Goal: Information Seeking & Learning: Learn about a topic

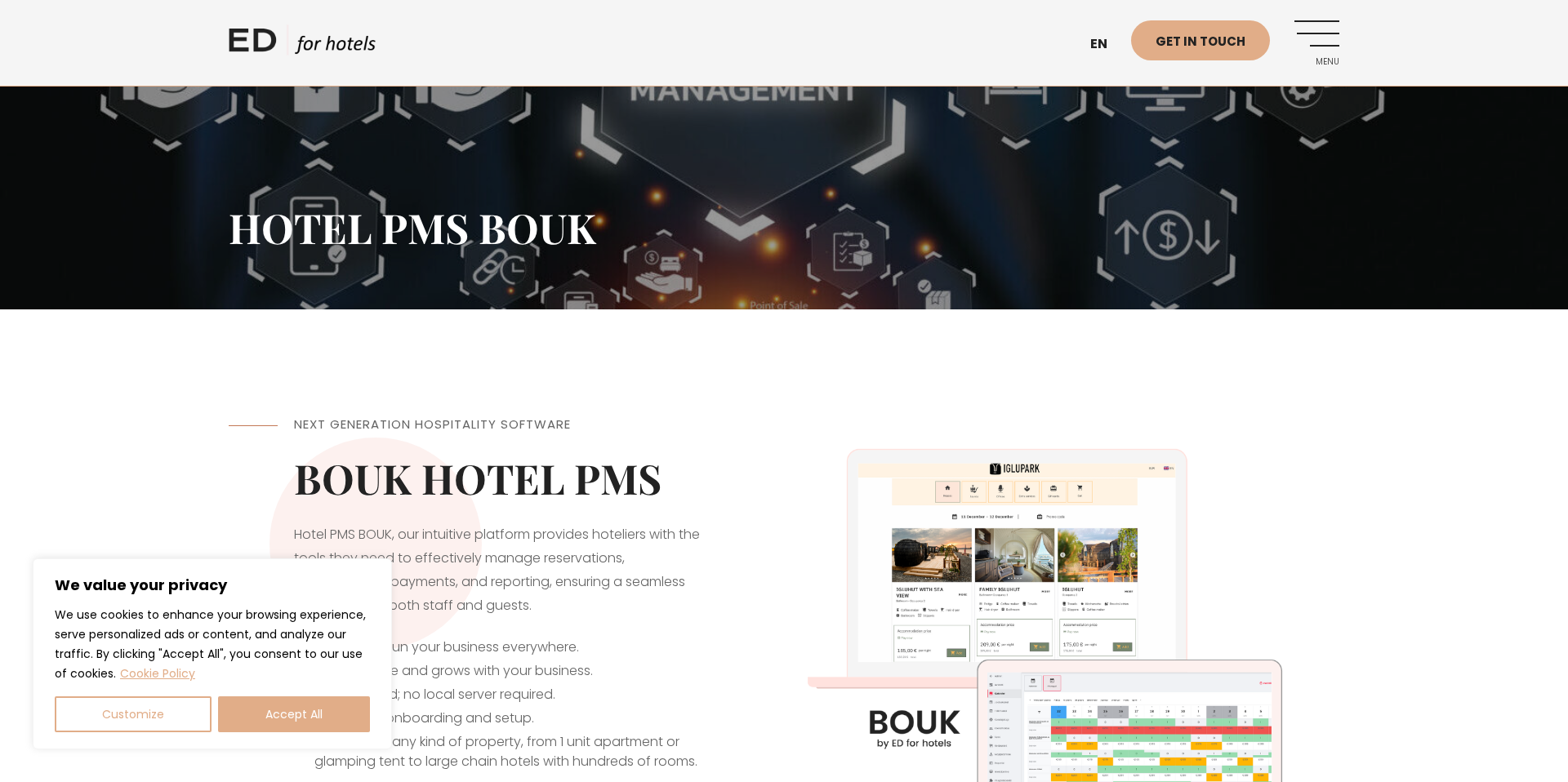
scroll to position [170, 0]
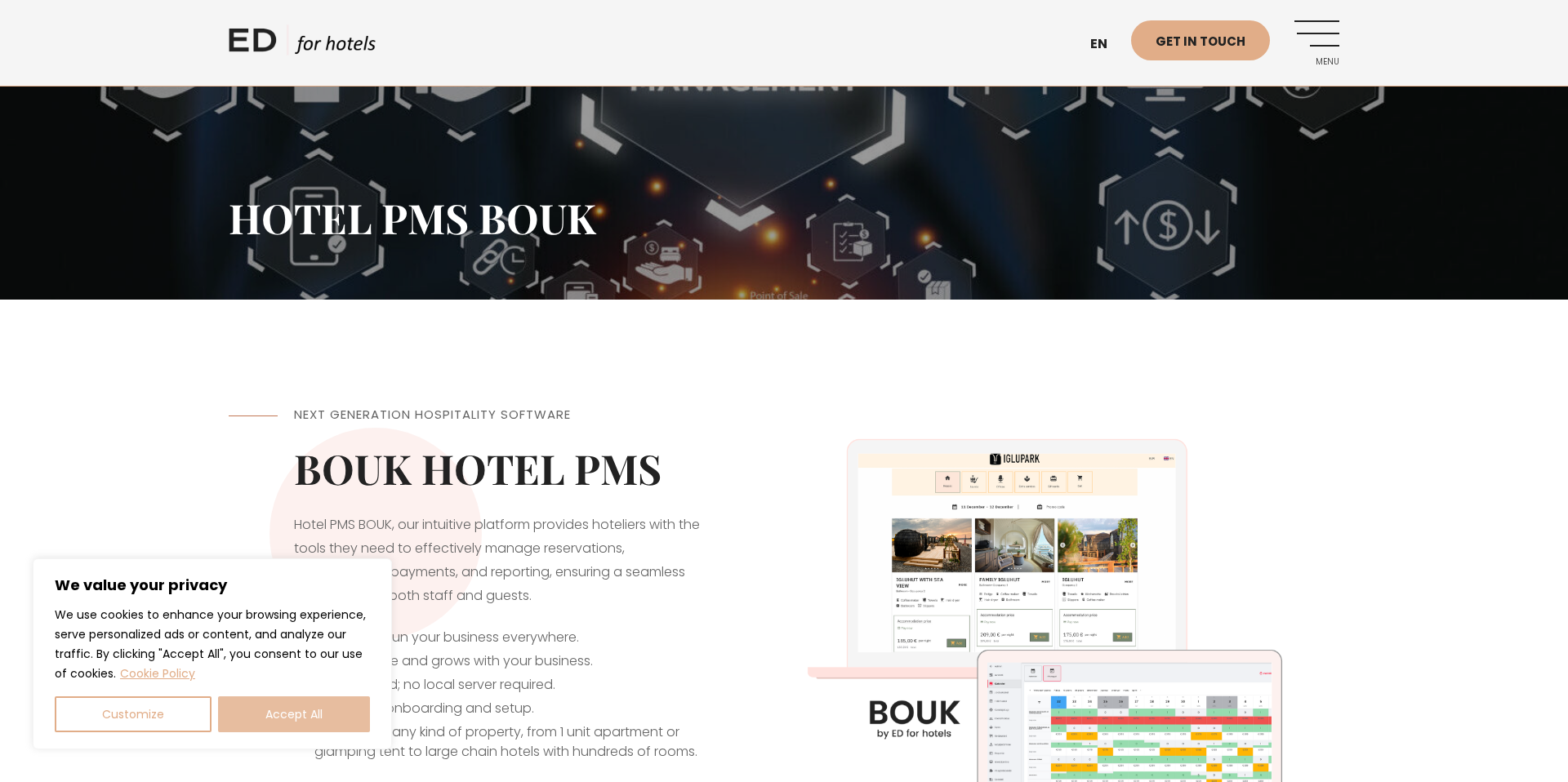
click at [297, 722] on button "Accept All" at bounding box center [293, 713] width 152 height 36
checkbox input "true"
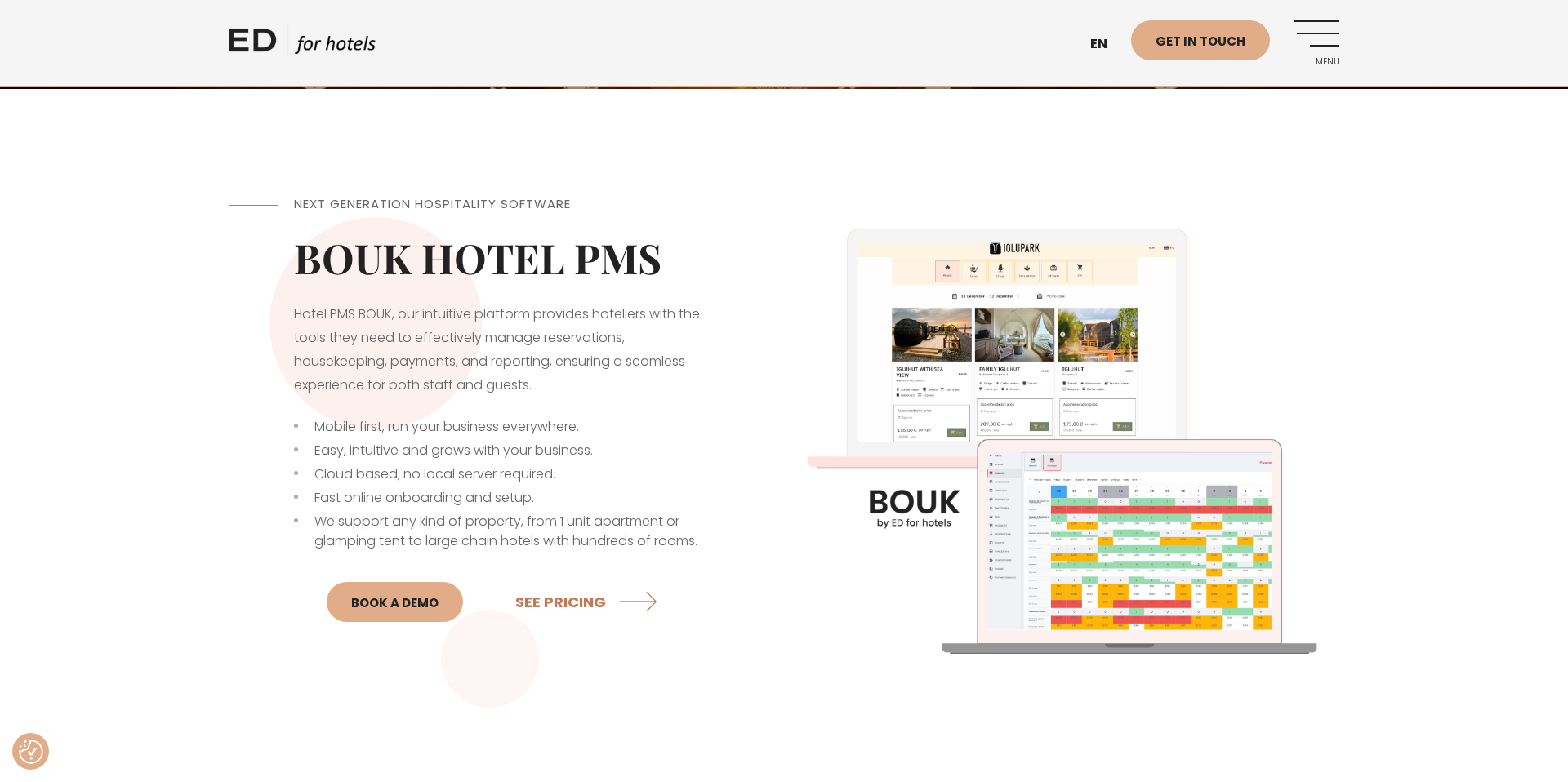
scroll to position [406, 0]
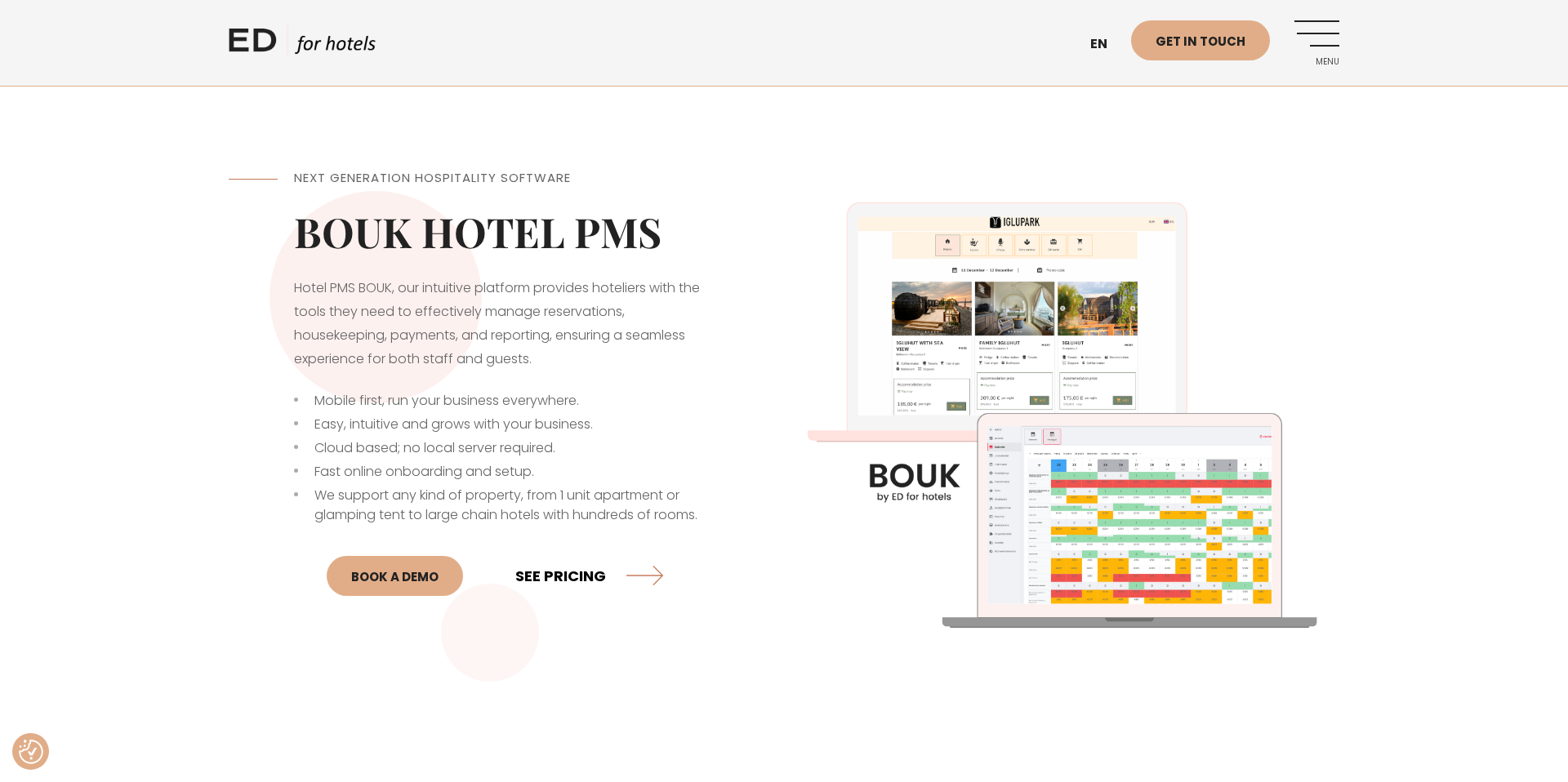
click at [537, 587] on link "SEE PRICING" at bounding box center [590, 575] width 148 height 43
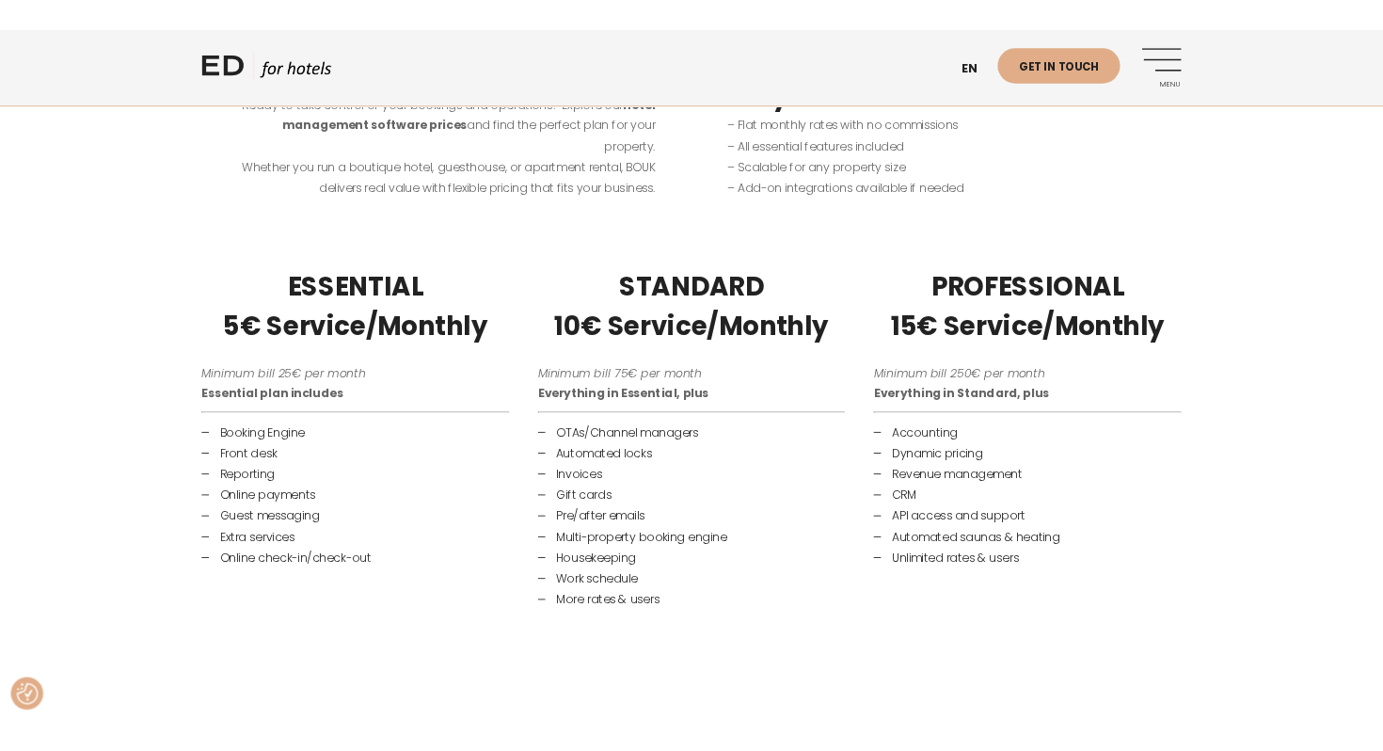
scroll to position [923, 0]
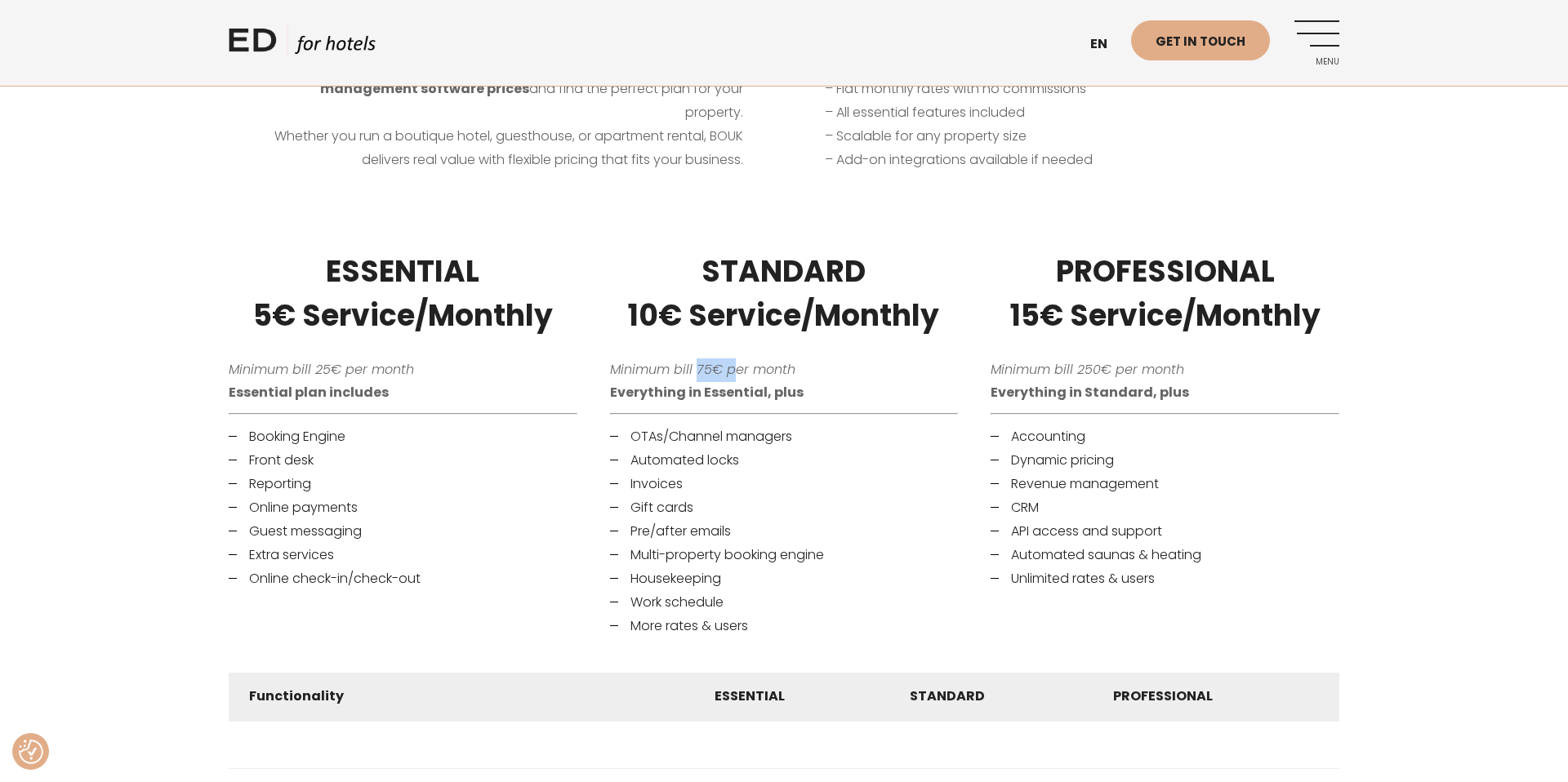
drag, startPoint x: 695, startPoint y: 363, endPoint x: 732, endPoint y: 360, distance: 37.1
click at [732, 360] on em "Minimum bill 75€ per month" at bounding box center [703, 370] width 186 height 19
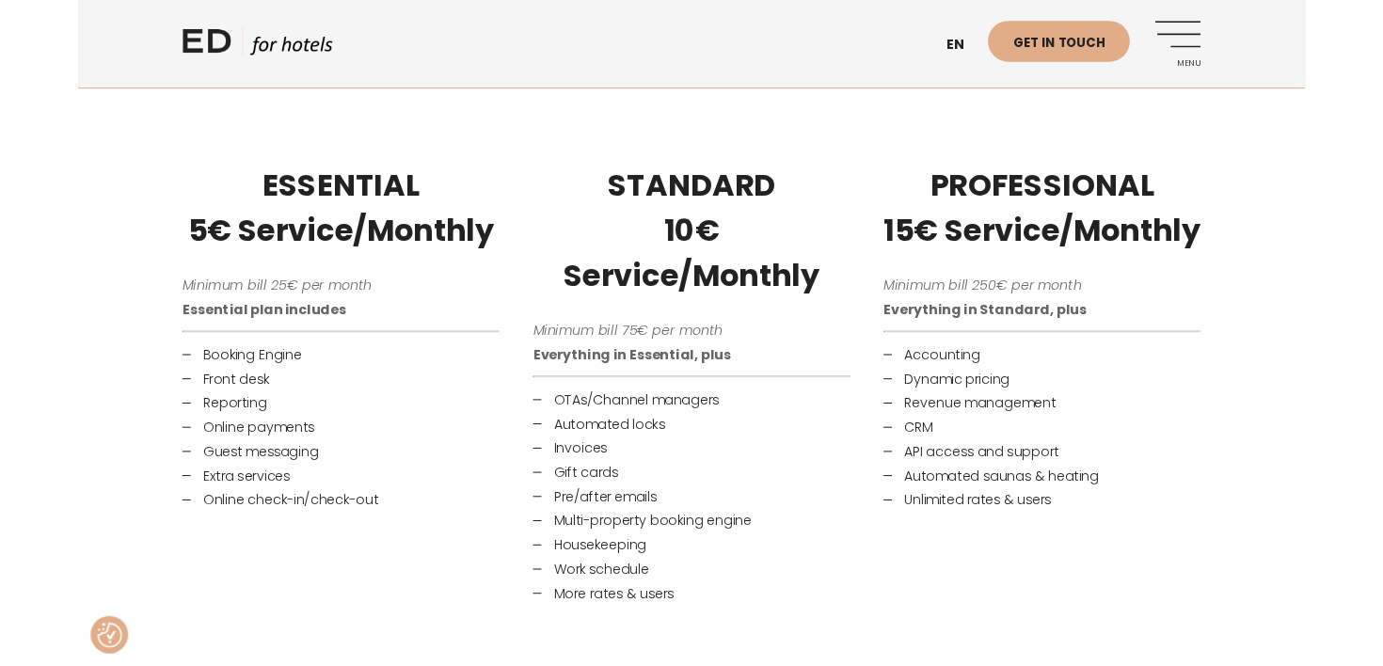
scroll to position [872, 0]
